Goal: Obtain resource: Download file/media

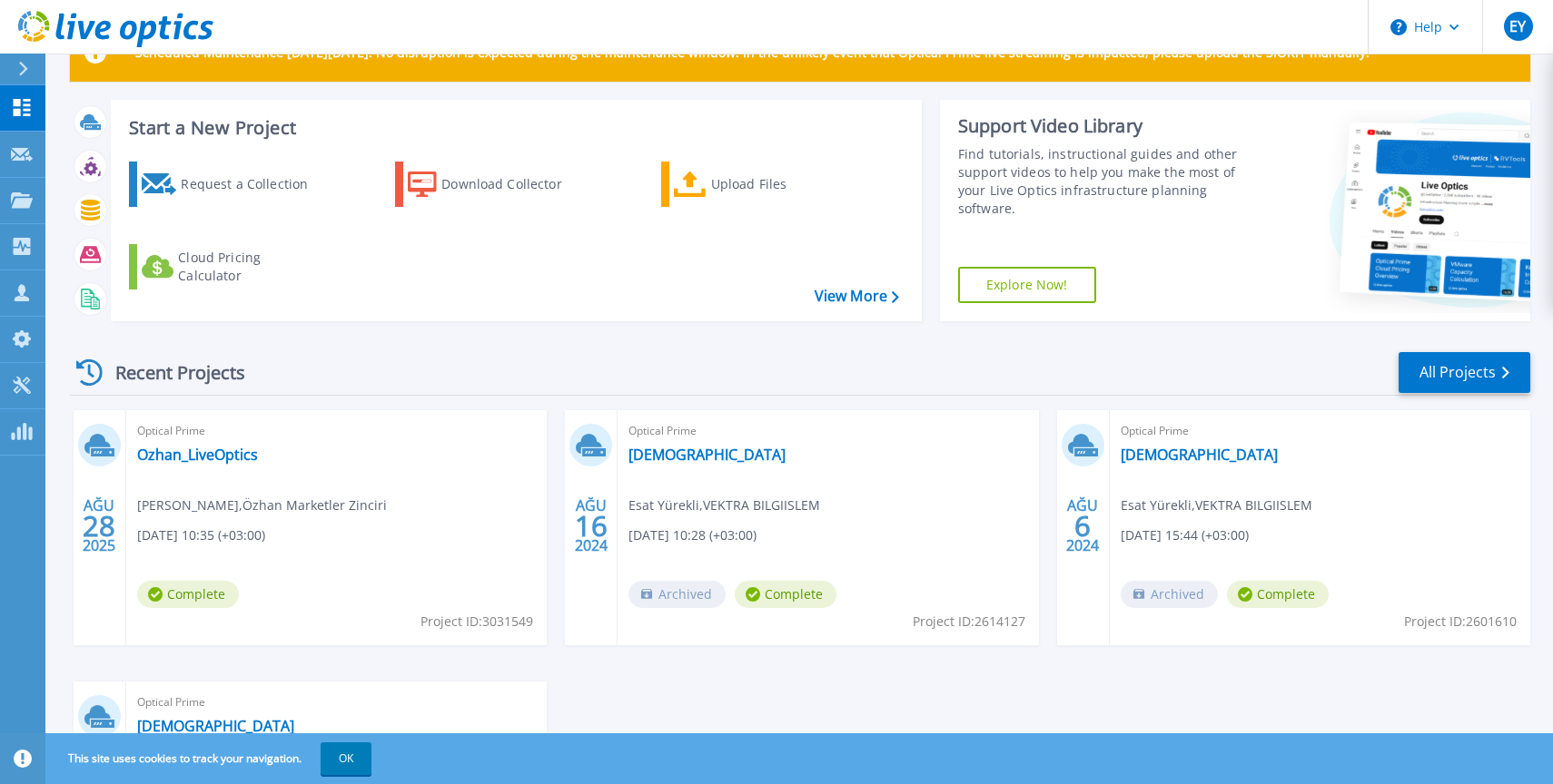
scroll to position [98, 0]
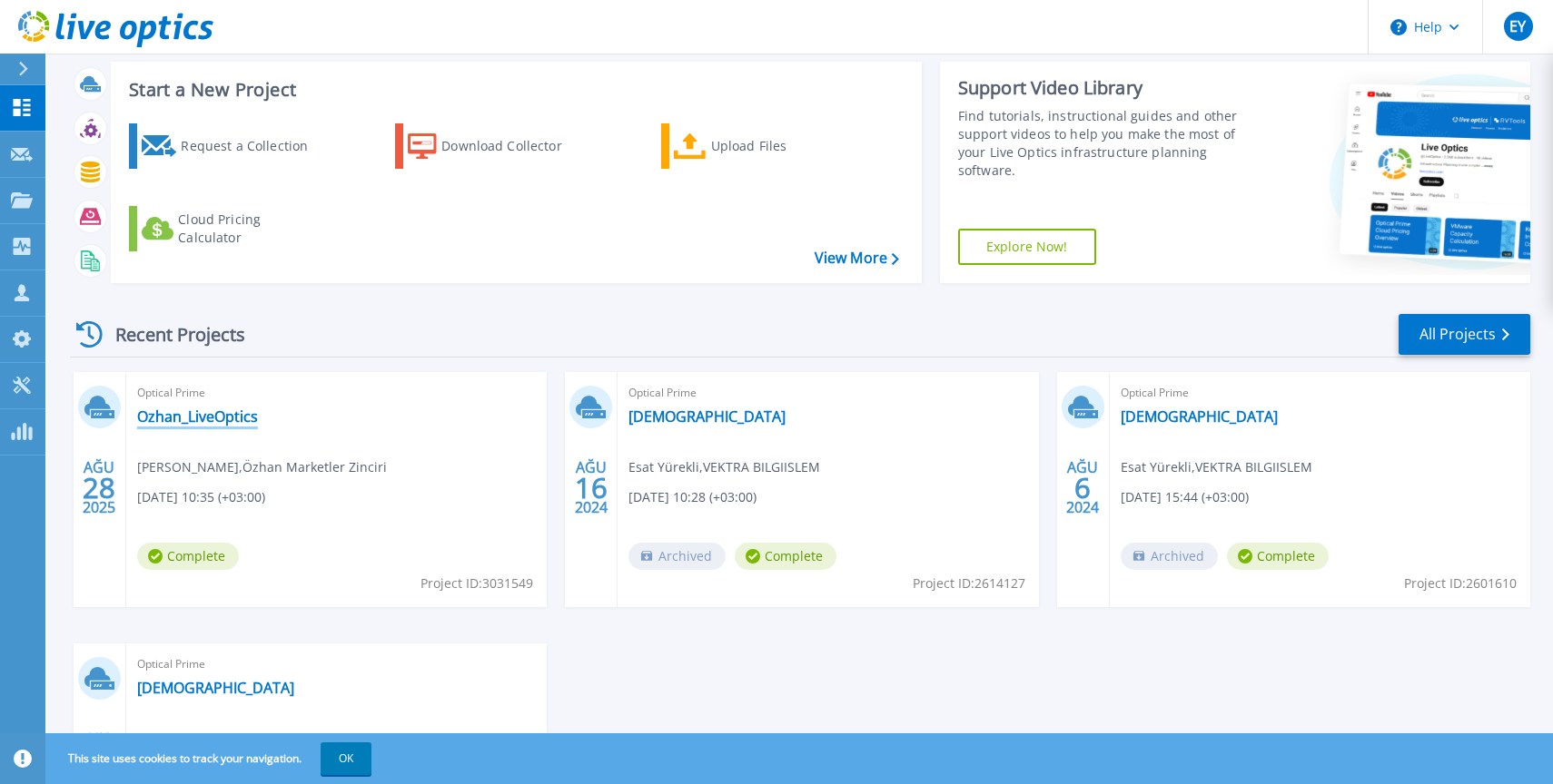
click at [194, 419] on link "Ozhan_LiveOptics" at bounding box center [197, 416] width 120 height 18
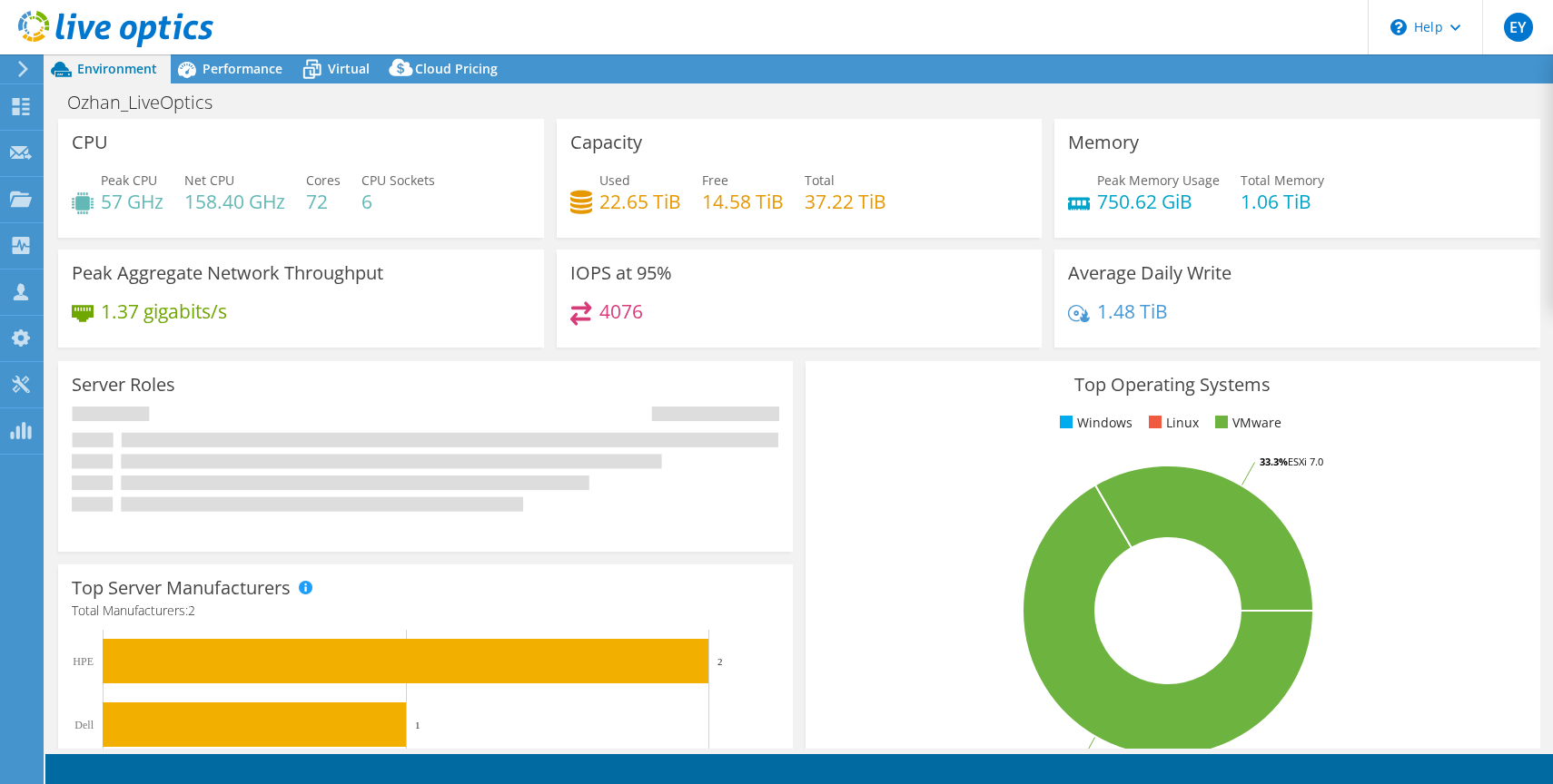
select select "USD"
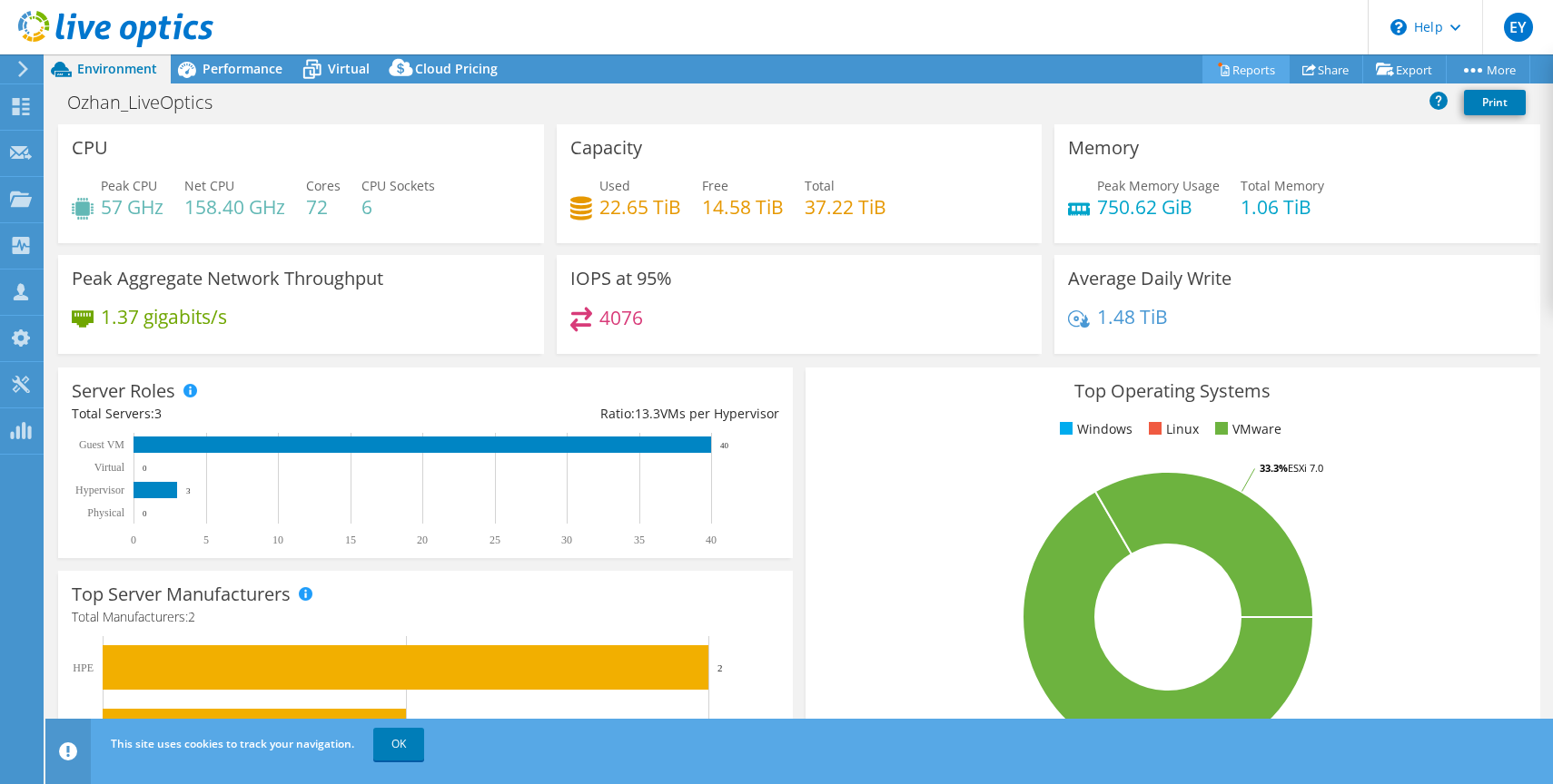
click at [1231, 67] on link "Reports" at bounding box center [1246, 69] width 87 height 28
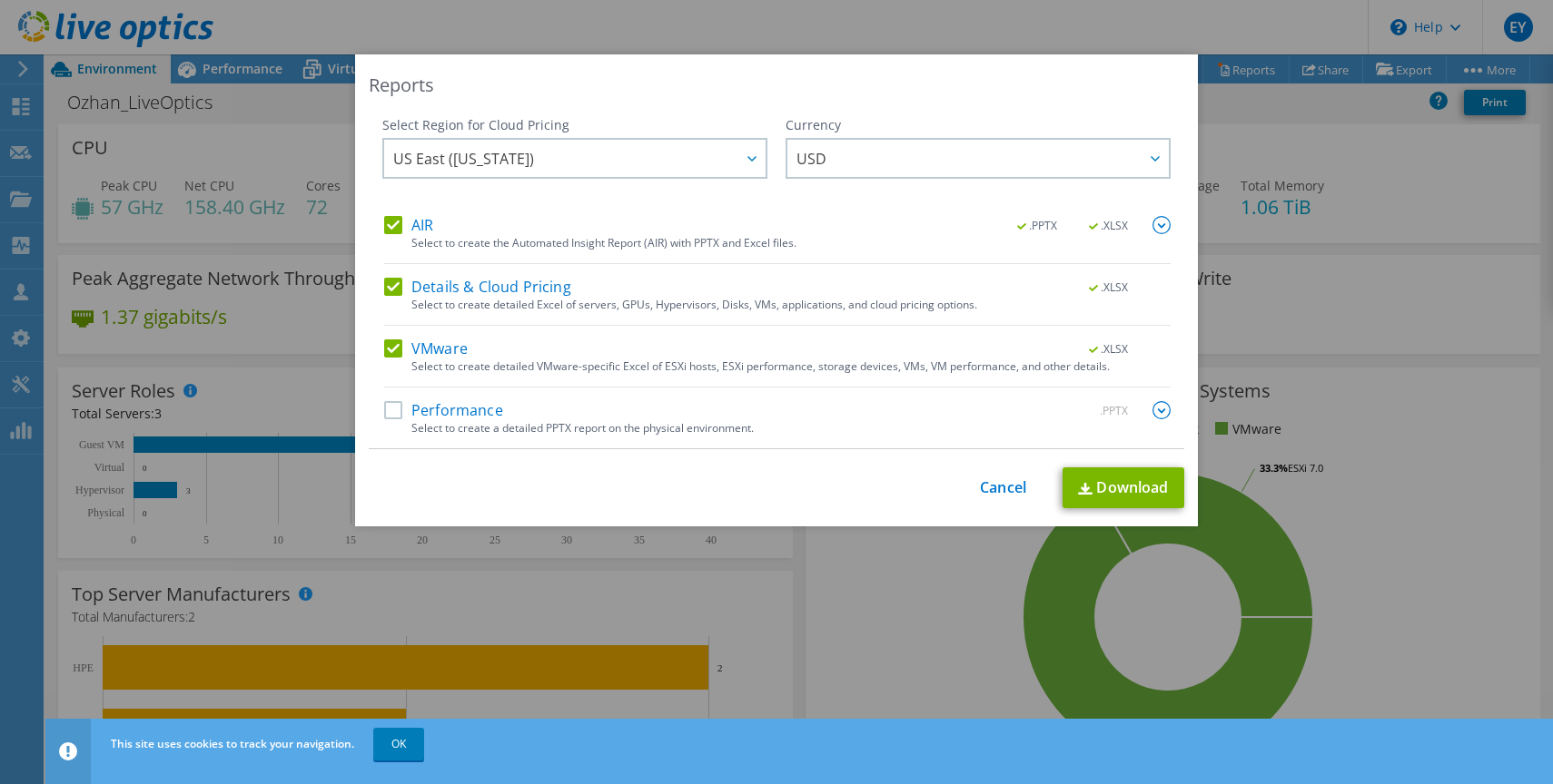
click at [397, 408] on label "Performance" at bounding box center [443, 411] width 119 height 18
click at [0, 0] on input "Performance" at bounding box center [0, 0] width 0 height 0
click at [1116, 491] on link "Download" at bounding box center [1124, 488] width 121 height 40
click at [567, 166] on span "US East ([US_STATE])" at bounding box center [579, 158] width 372 height 37
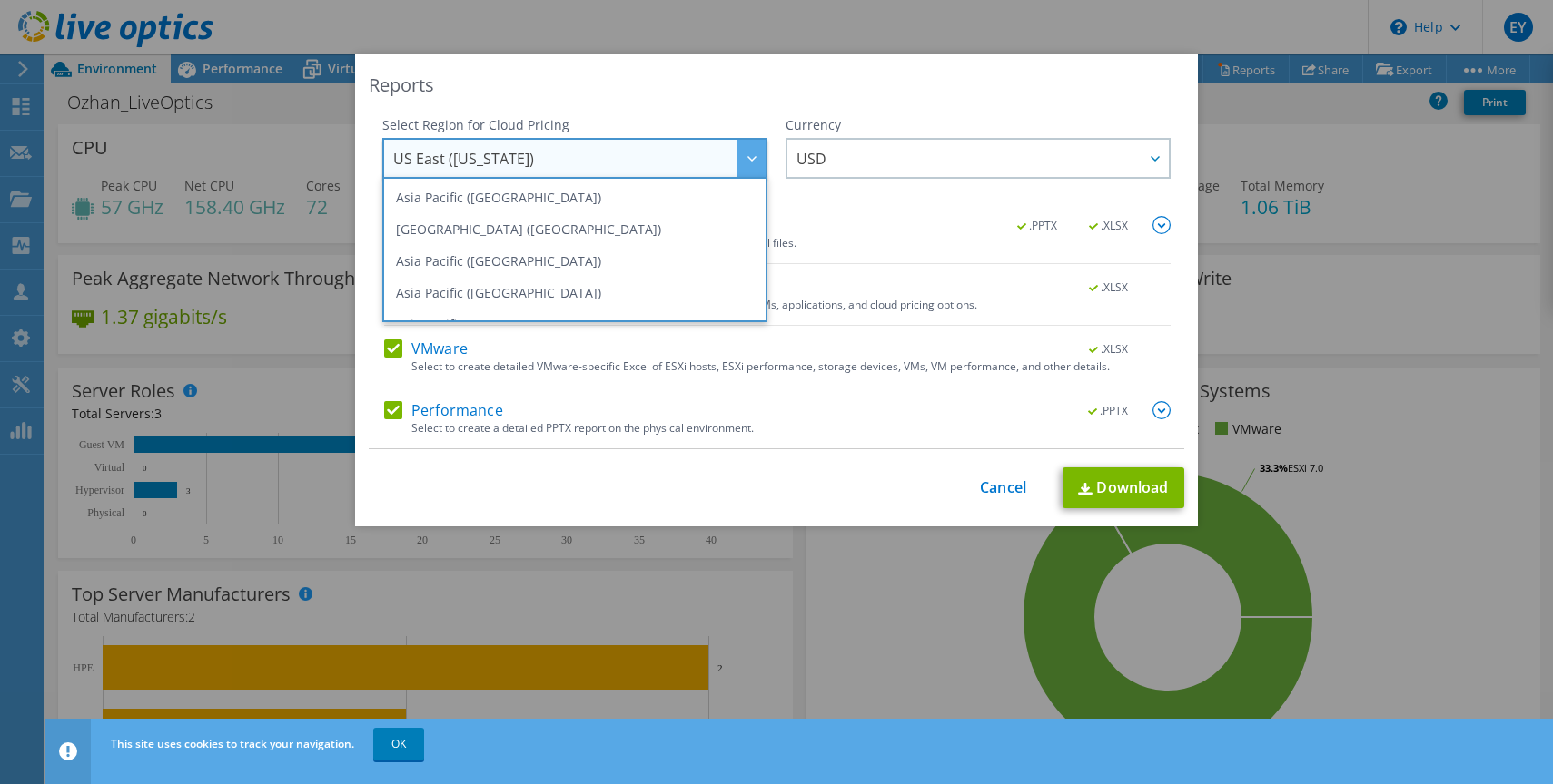
click at [834, 89] on div "Reports" at bounding box center [776, 85] width 816 height 26
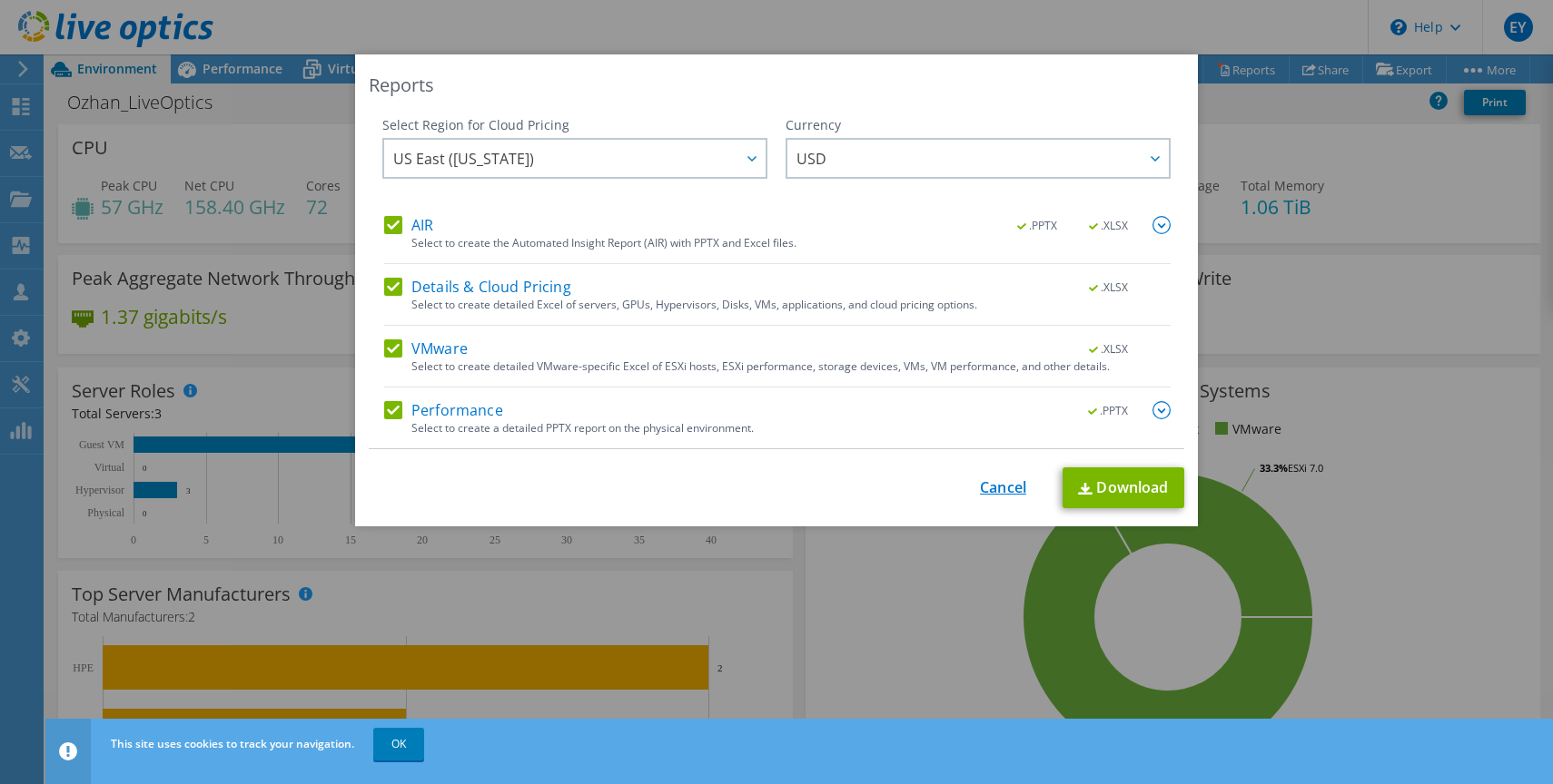
click at [998, 490] on link "Cancel" at bounding box center [1003, 487] width 46 height 17
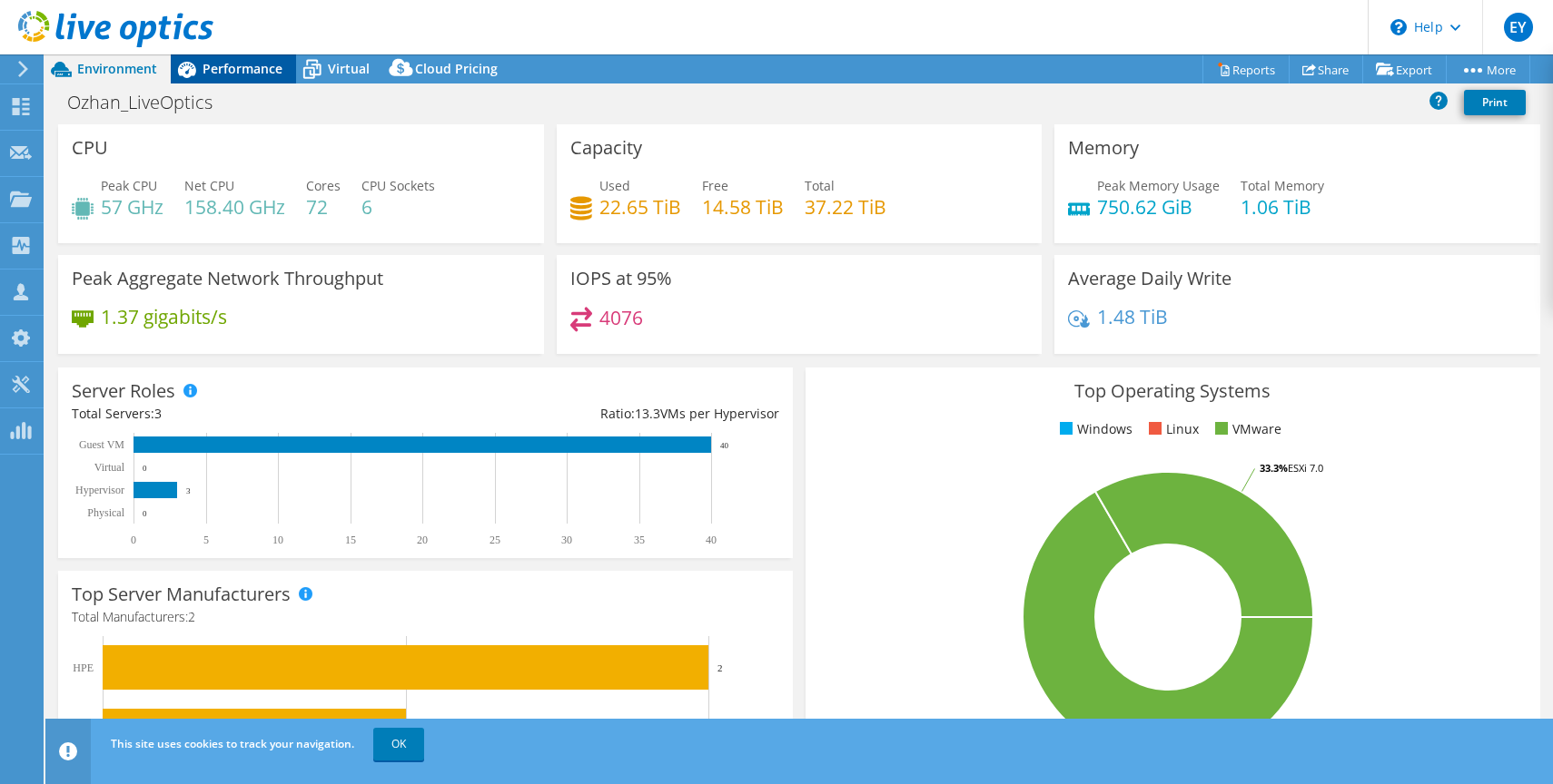
click at [243, 71] on span "Performance" at bounding box center [242, 68] width 80 height 17
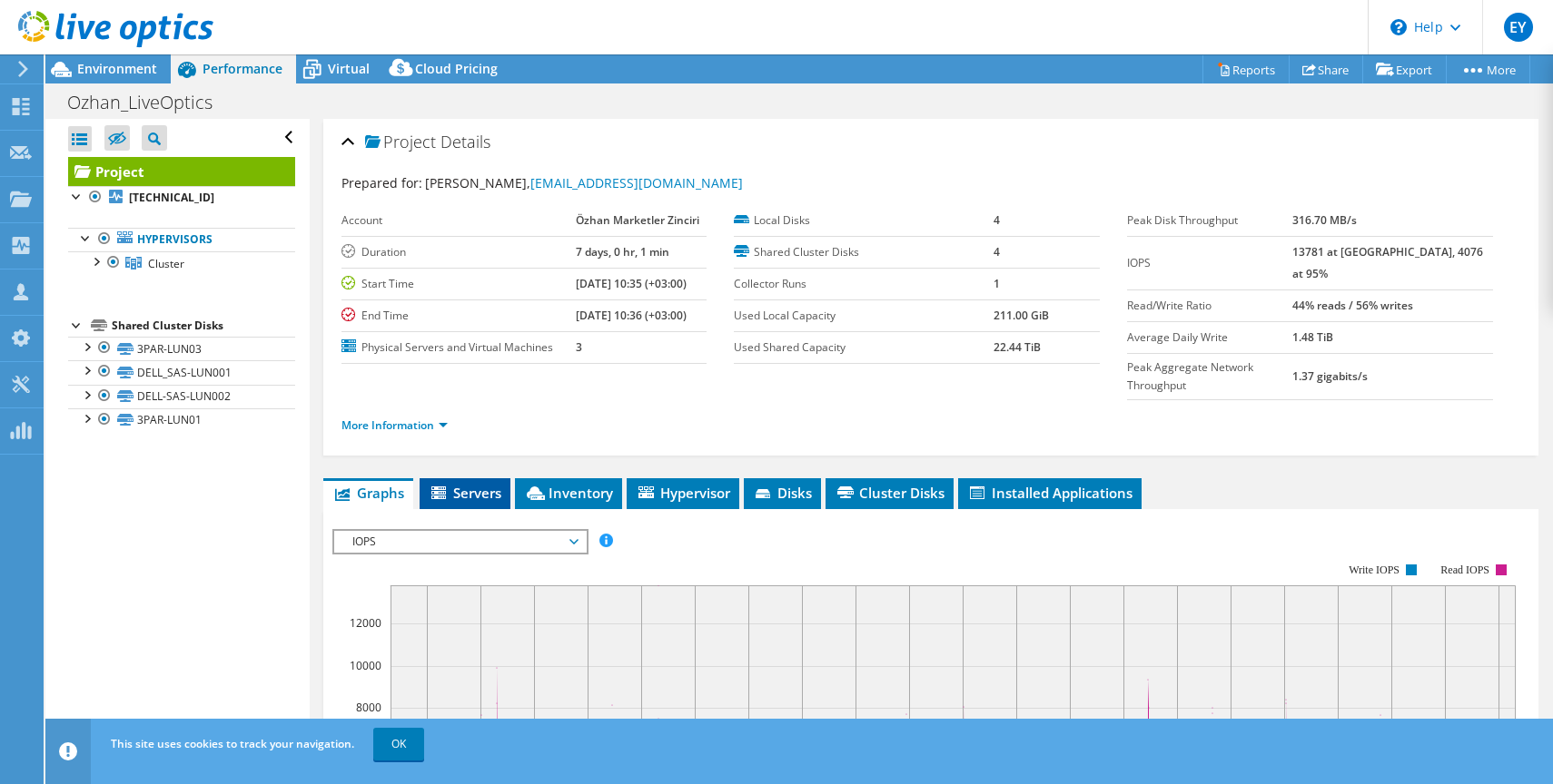
click at [447, 486] on icon at bounding box center [440, 494] width 18 height 16
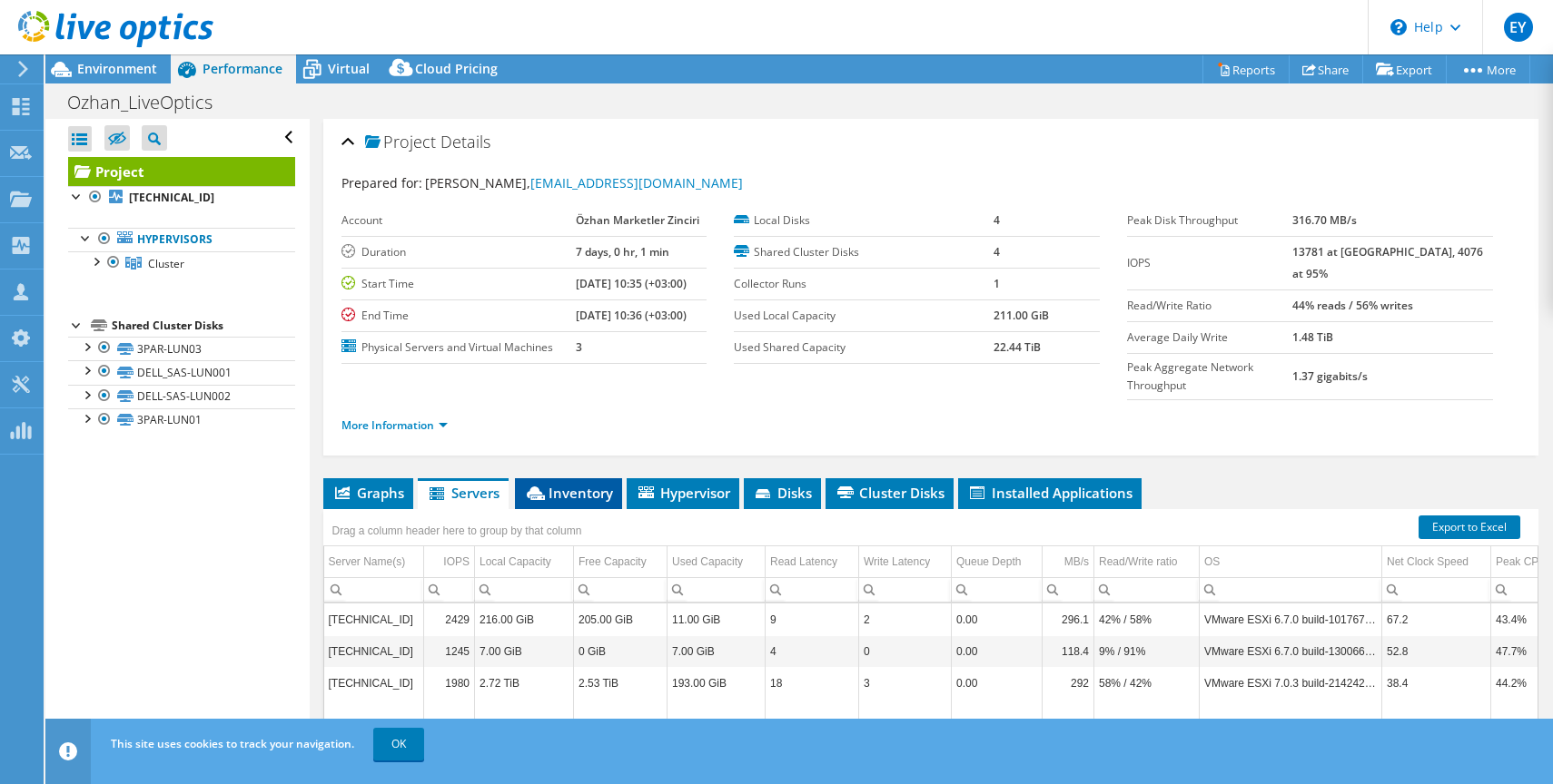
click at [568, 483] on span "Inventory" at bounding box center [568, 493] width 89 height 18
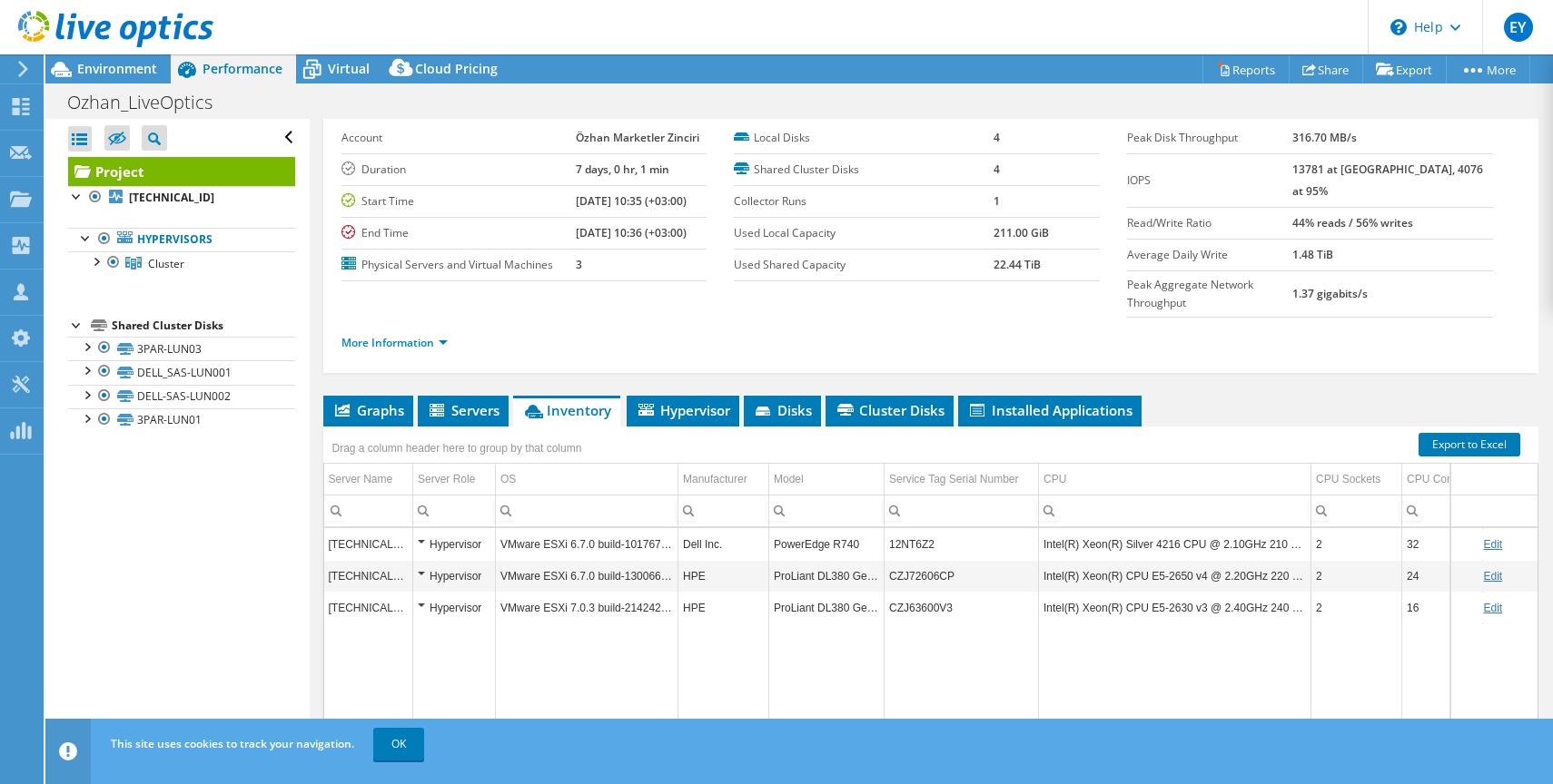
scroll to position [6, 0]
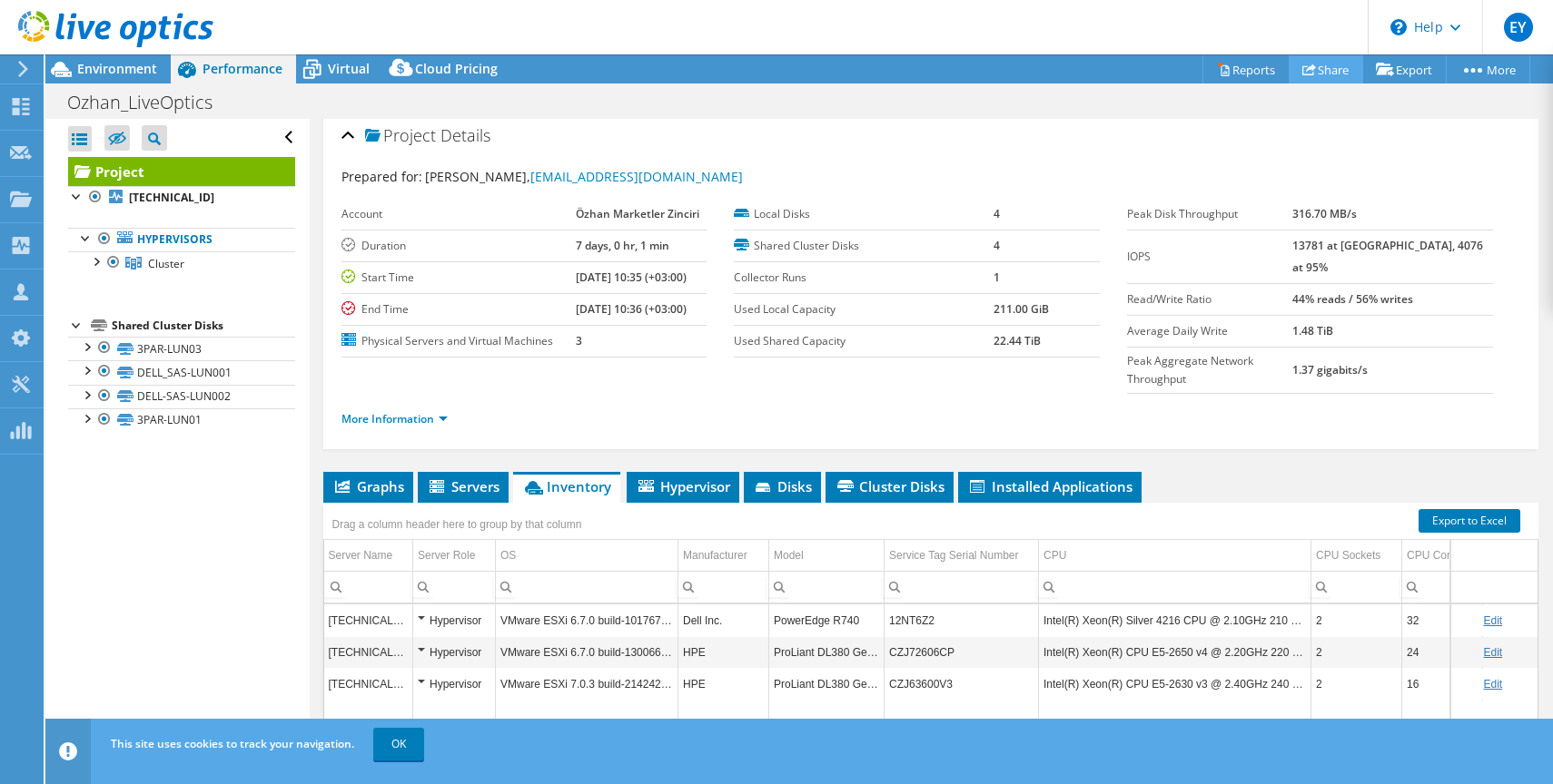
click at [1325, 69] on link "Share" at bounding box center [1326, 69] width 74 height 28
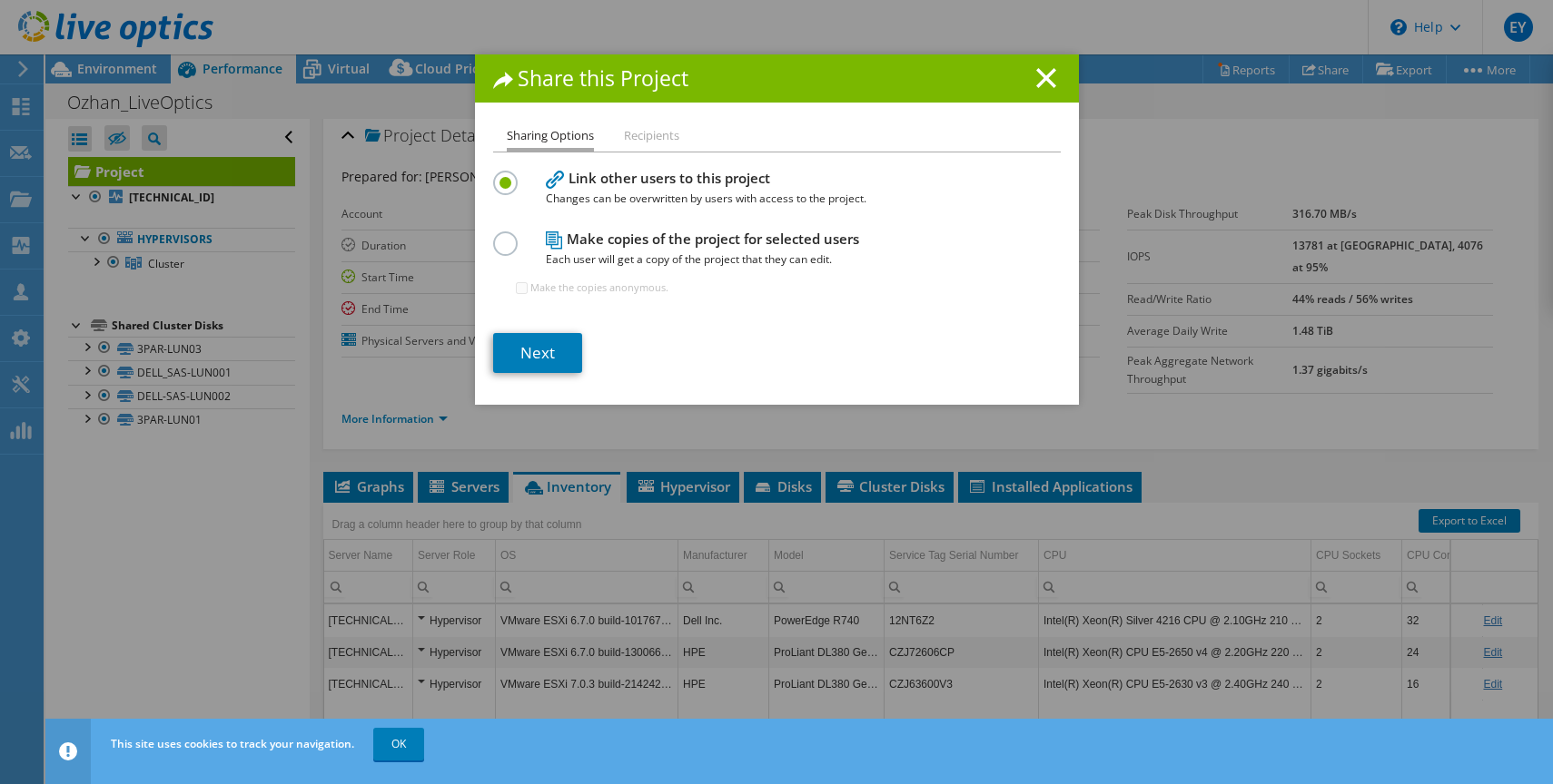
click at [657, 139] on li "Recipients" at bounding box center [652, 136] width 55 height 23
click at [1049, 79] on line at bounding box center [1046, 78] width 18 height 18
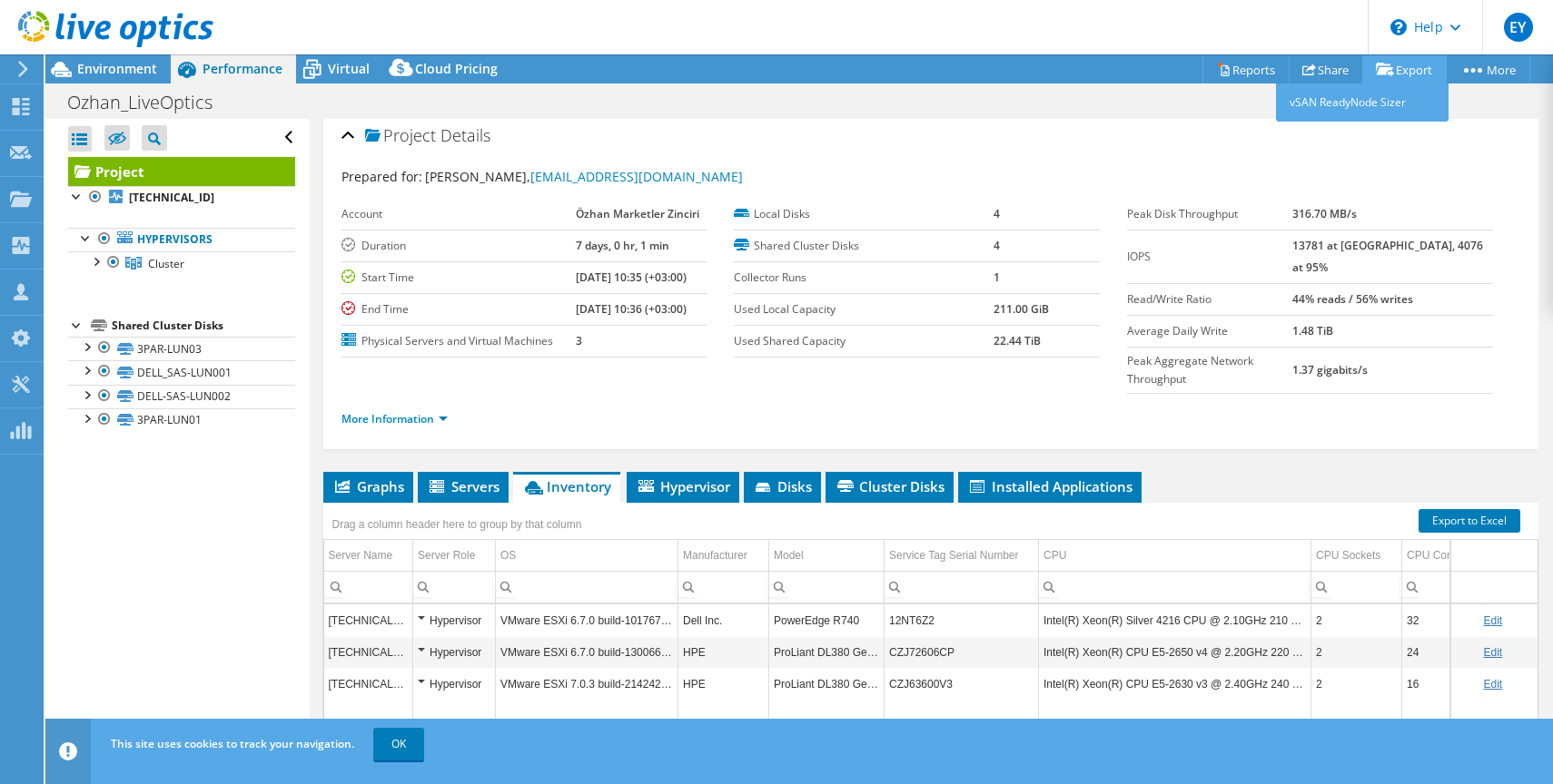
click at [1398, 69] on link "Export" at bounding box center [1405, 69] width 85 height 28
click at [1147, 117] on div "Ozhan_LiveOptics Print" at bounding box center [799, 102] width 1508 height 34
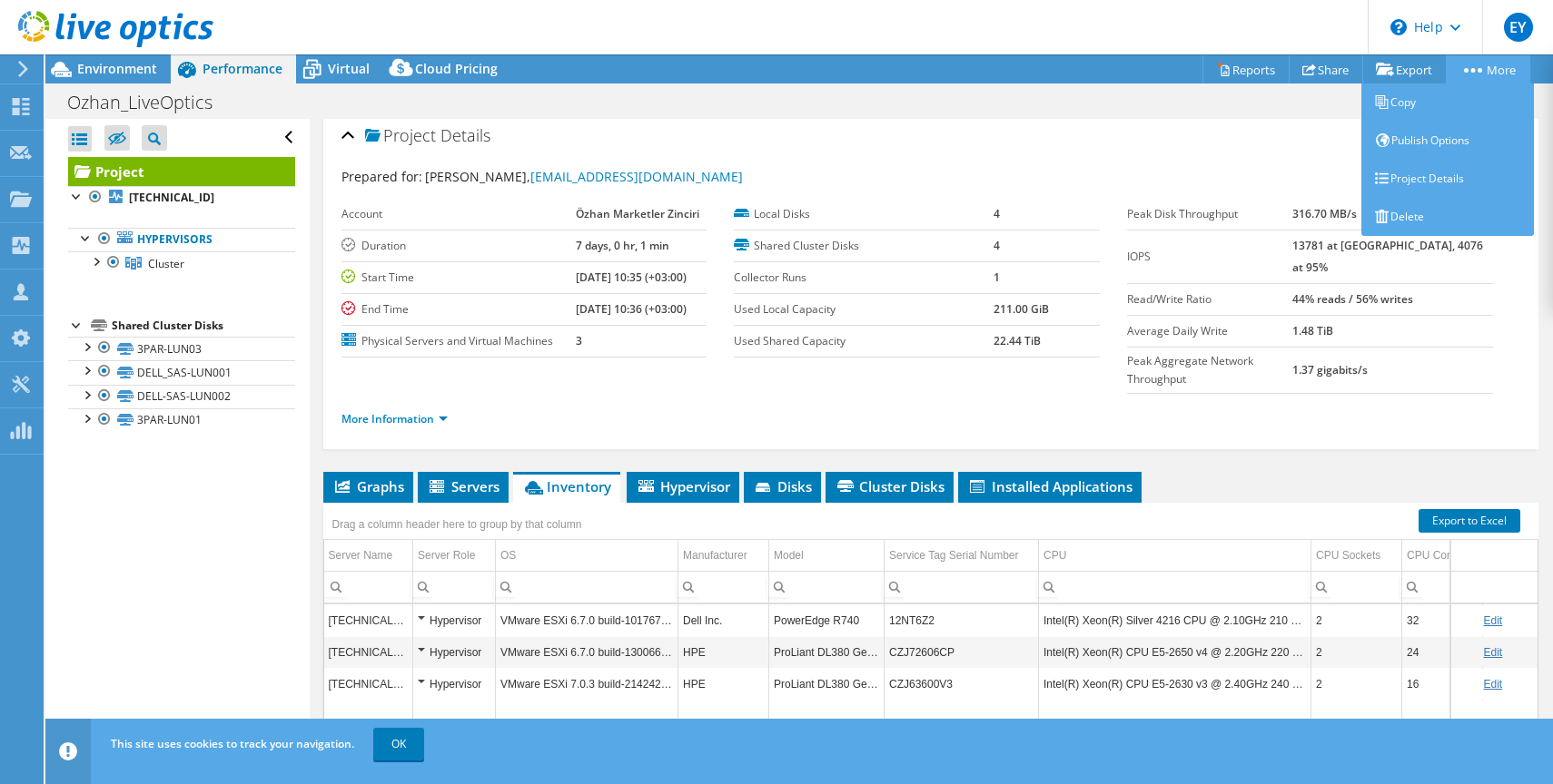
click at [1473, 80] on link "More" at bounding box center [1488, 69] width 85 height 28
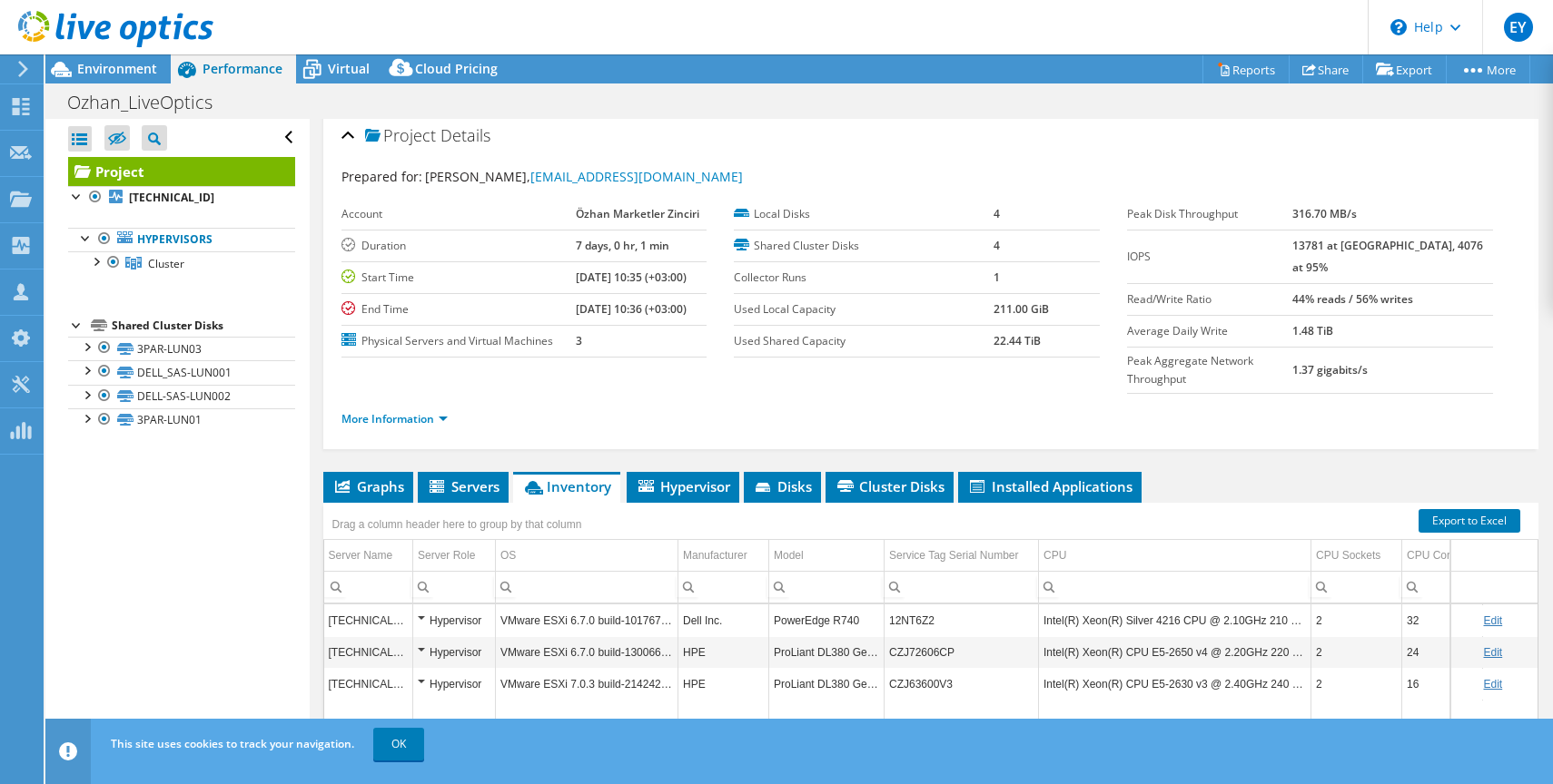
click at [1197, 162] on div "Prepared for: [PERSON_NAME], [EMAIL_ADDRESS][DOMAIN_NAME] Account Özhan Marketl…" at bounding box center [931, 301] width 1180 height 289
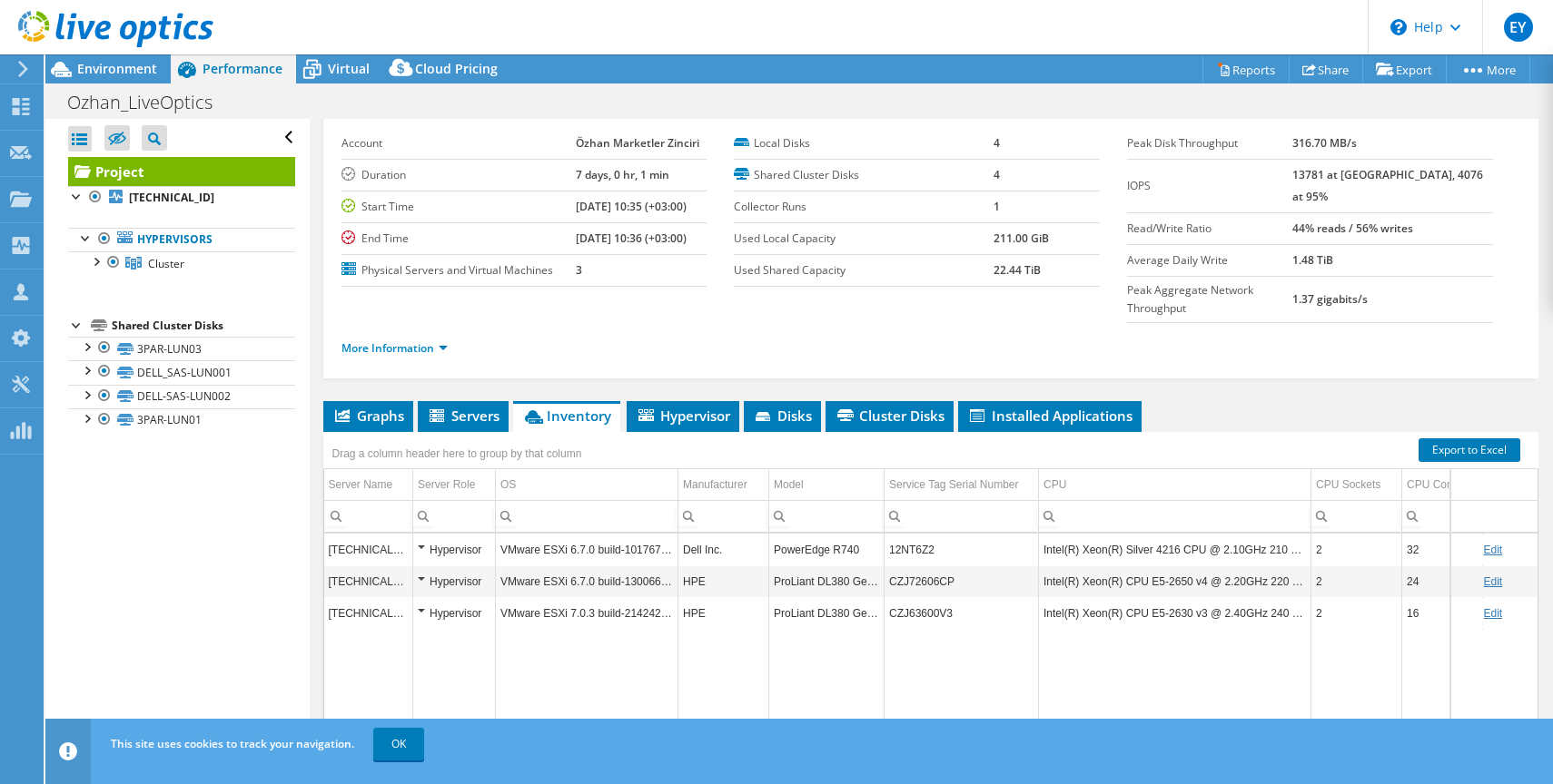
scroll to position [82, 0]
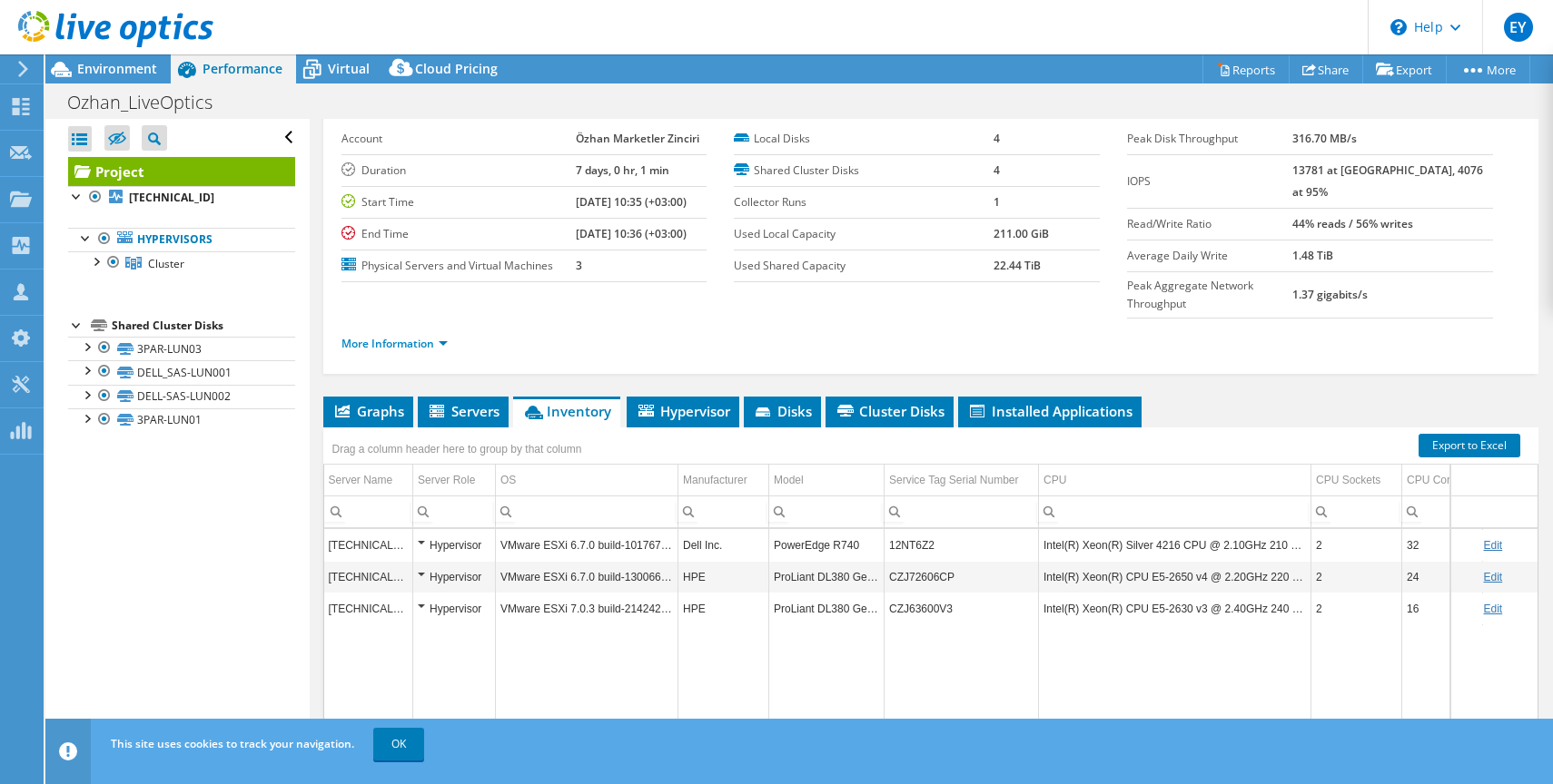
click at [420, 535] on div "Hypervisor" at bounding box center [453, 546] width 73 height 22
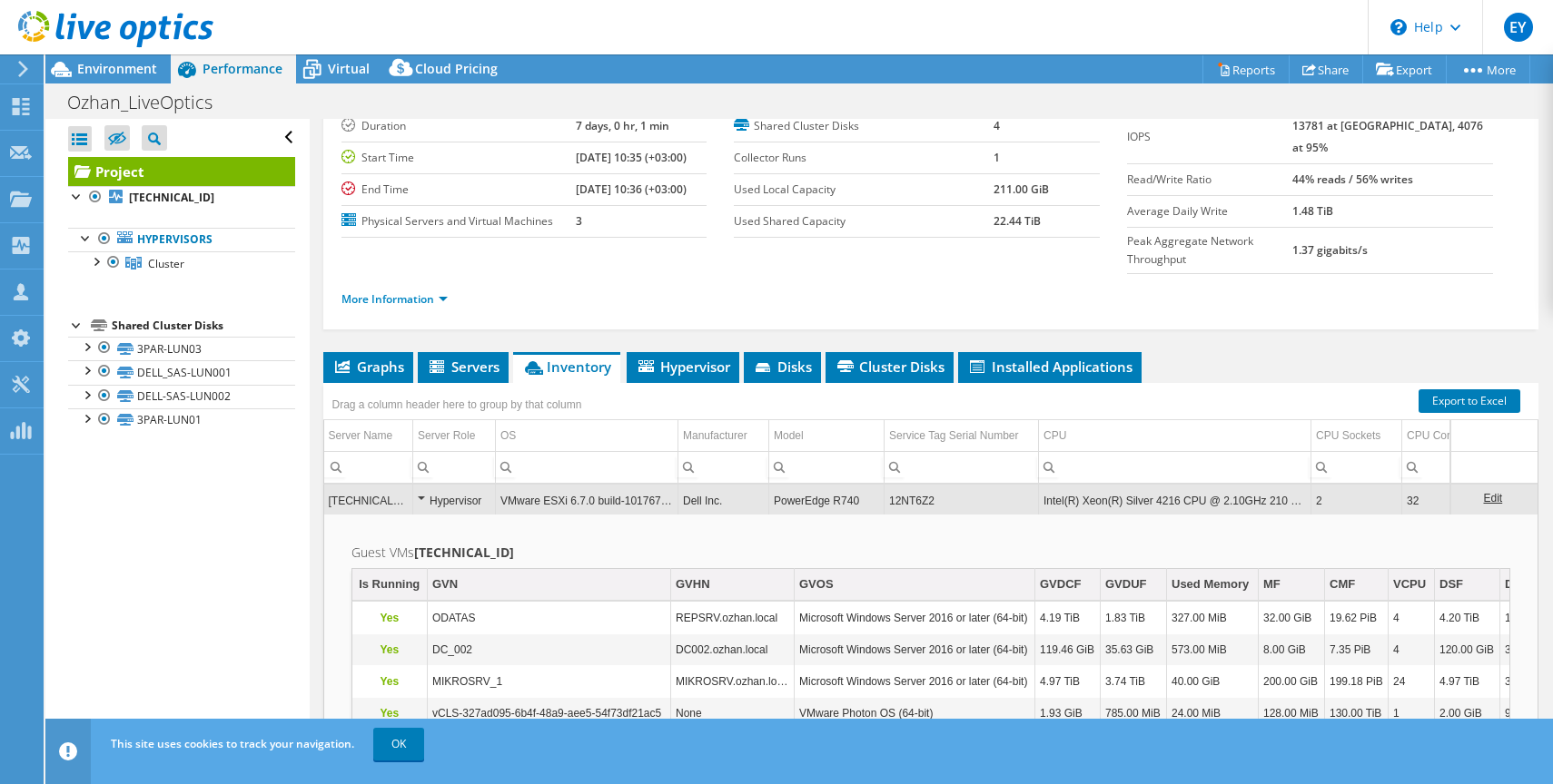
scroll to position [3, 0]
click at [419, 487] on div "Hypervisor" at bounding box center [453, 498] width 73 height 22
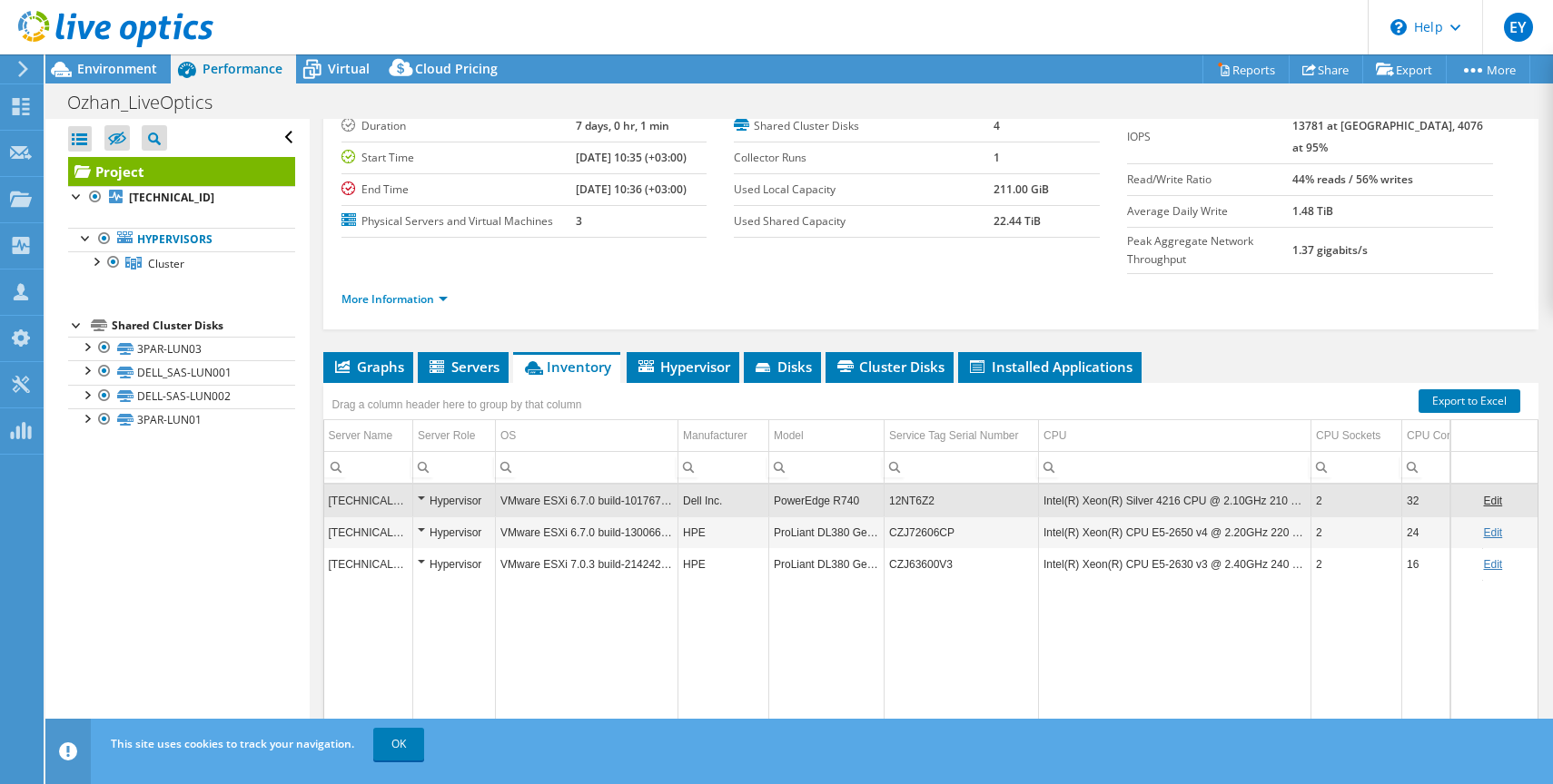
click at [419, 522] on div "Hypervisor" at bounding box center [453, 533] width 73 height 22
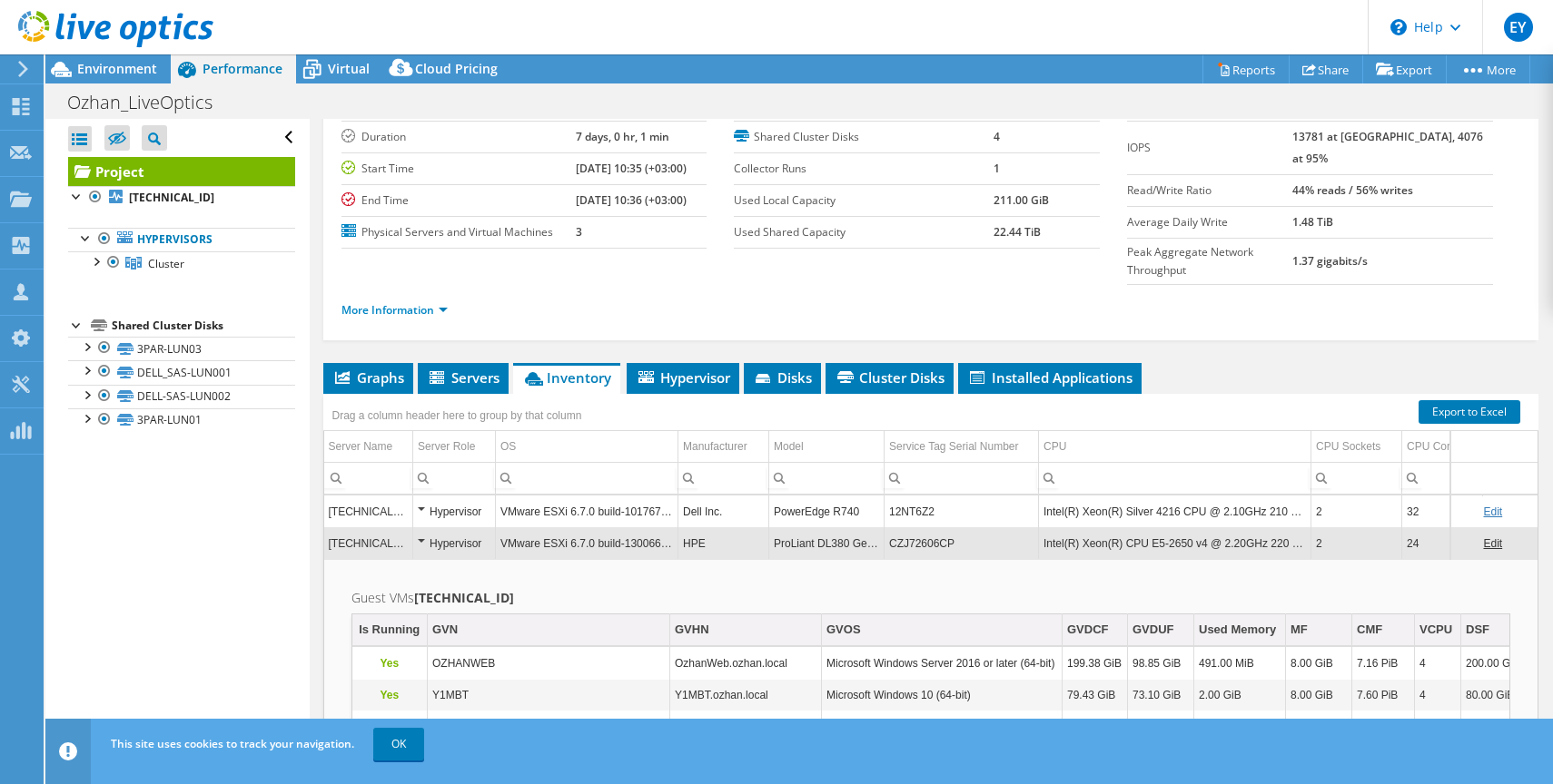
scroll to position [107, 0]
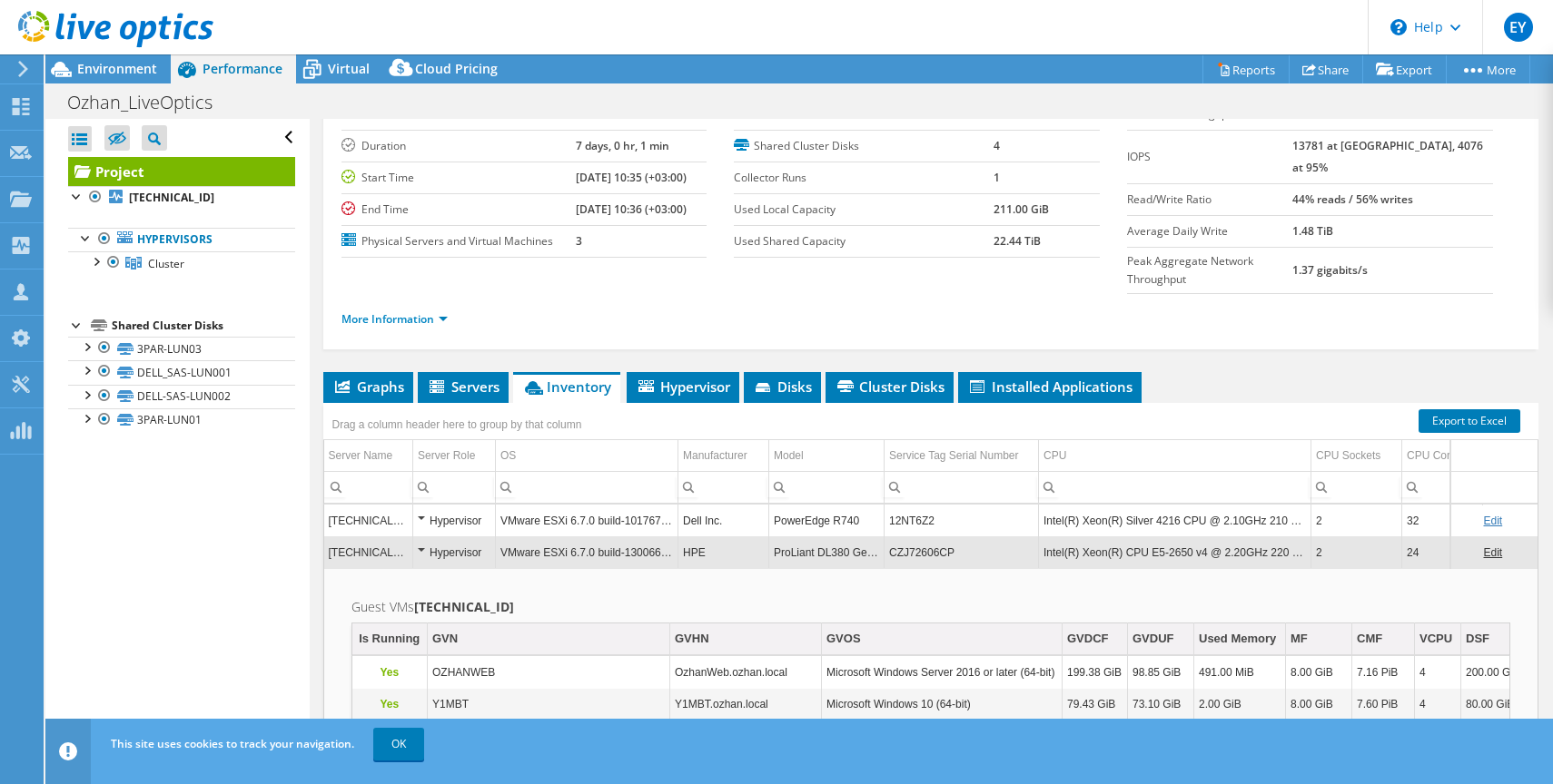
click at [421, 542] on div "Hypervisor" at bounding box center [453, 553] width 73 height 22
